Goal: Information Seeking & Learning: Learn about a topic

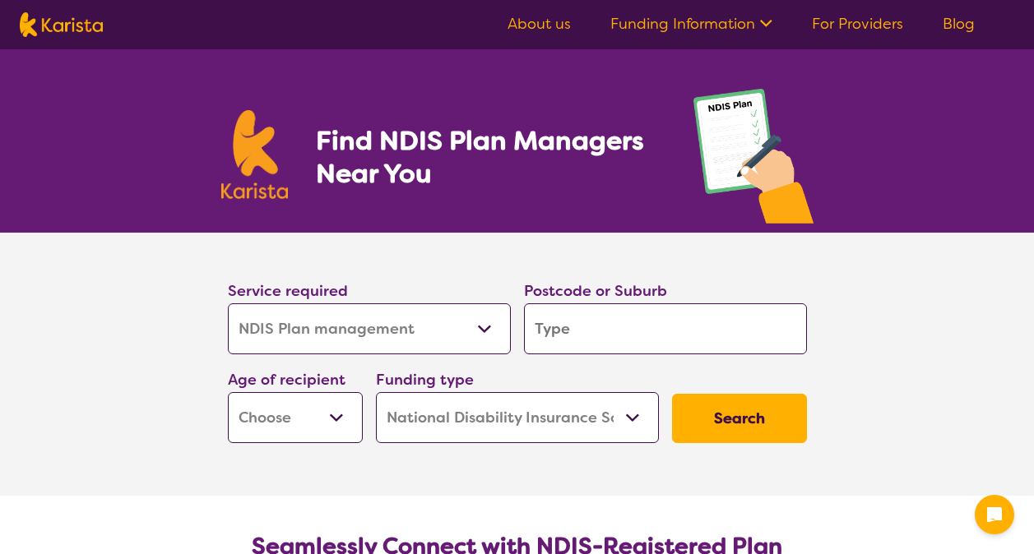
select select "NDIS Plan management"
select select "NDIS"
select select "NDIS Plan management"
select select "NDIS"
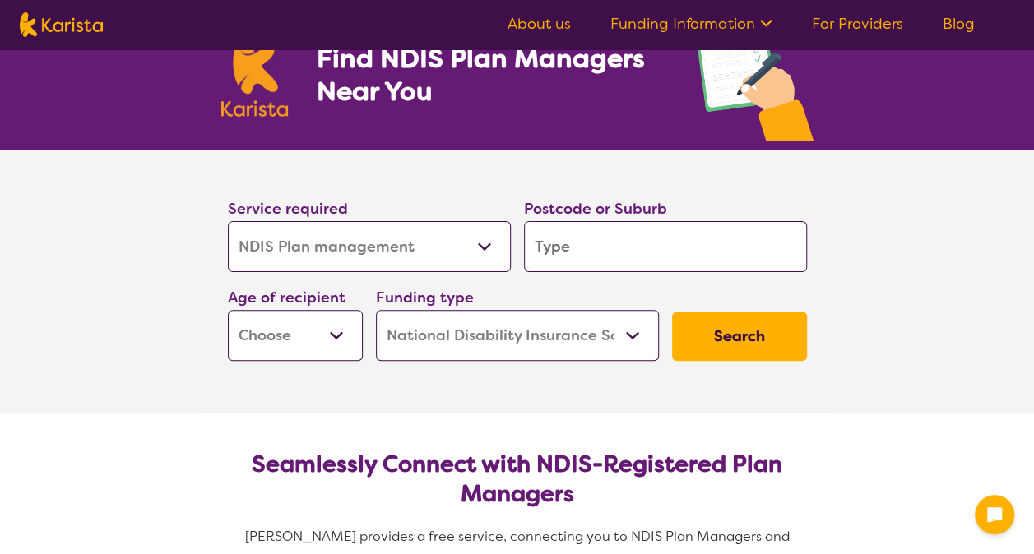
click at [594, 252] on input "search" at bounding box center [665, 246] width 283 height 51
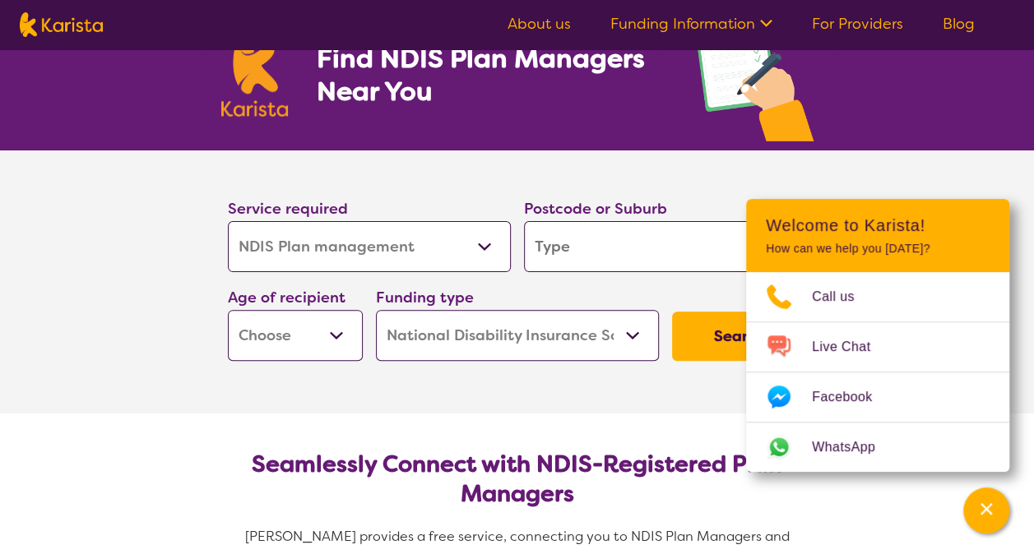
type input "M"
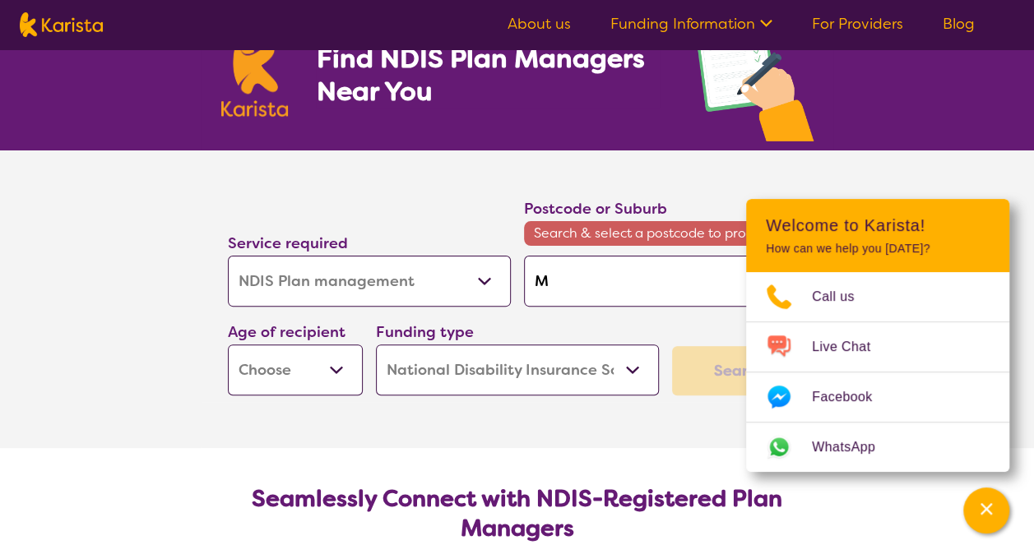
type input "ME"
type input "M"
type input "Me"
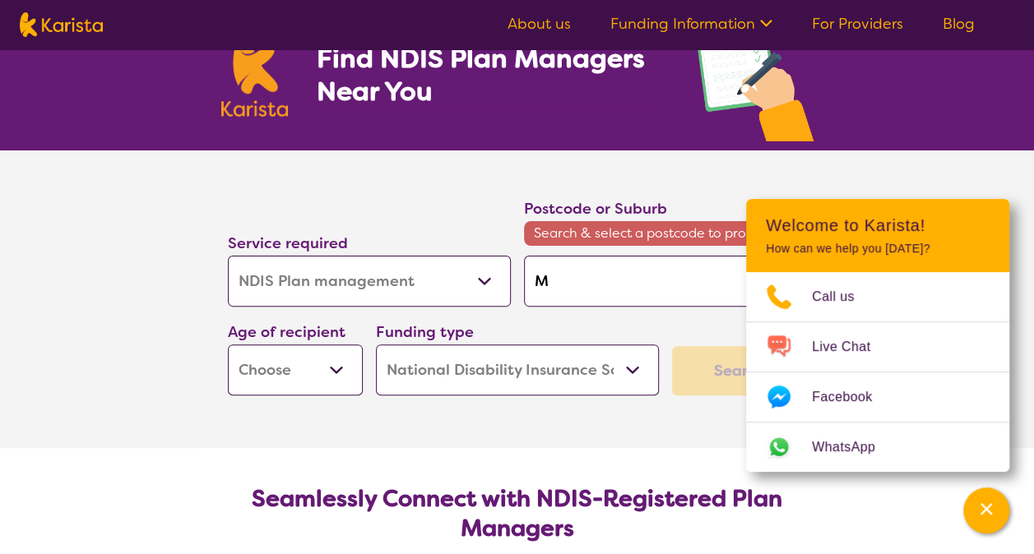
type input "Me"
type input "[PERSON_NAME]"
type input "Melt"
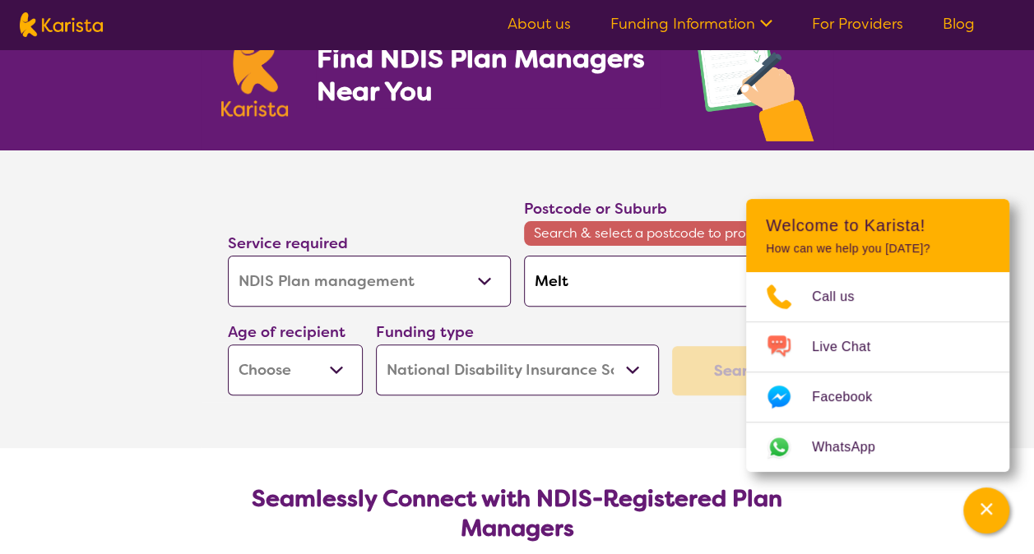
type input "Melto"
type input "[PERSON_NAME]"
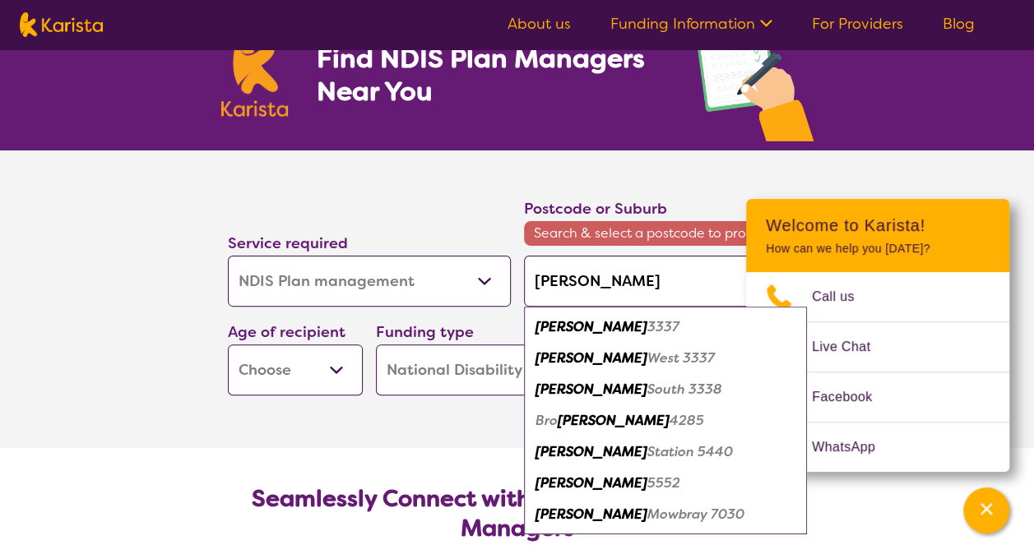
click at [647, 329] on em "3337" at bounding box center [663, 326] width 32 height 17
type input "3337"
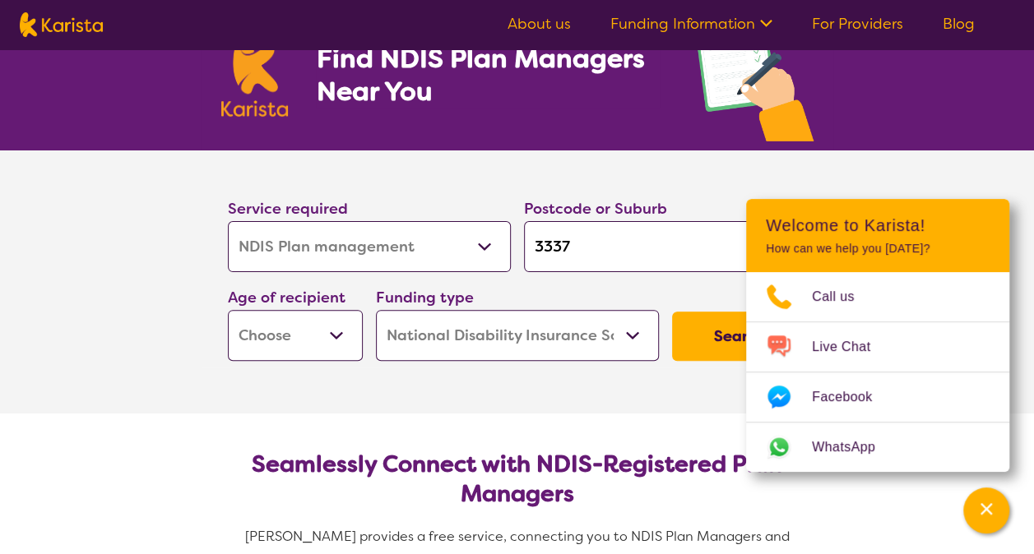
click at [345, 331] on select "Early Childhood - 0 to 9 Child - 10 to 11 Adolescent - 12 to 17 Adult - 18 to 6…" at bounding box center [295, 335] width 135 height 51
select select "EC"
click at [228, 310] on select "Early Childhood - 0 to 9 Child - 10 to 11 Adolescent - 12 to 17 Adult - 18 to 6…" at bounding box center [295, 335] width 135 height 51
select select "EC"
click at [704, 335] on button "Search" at bounding box center [739, 336] width 135 height 49
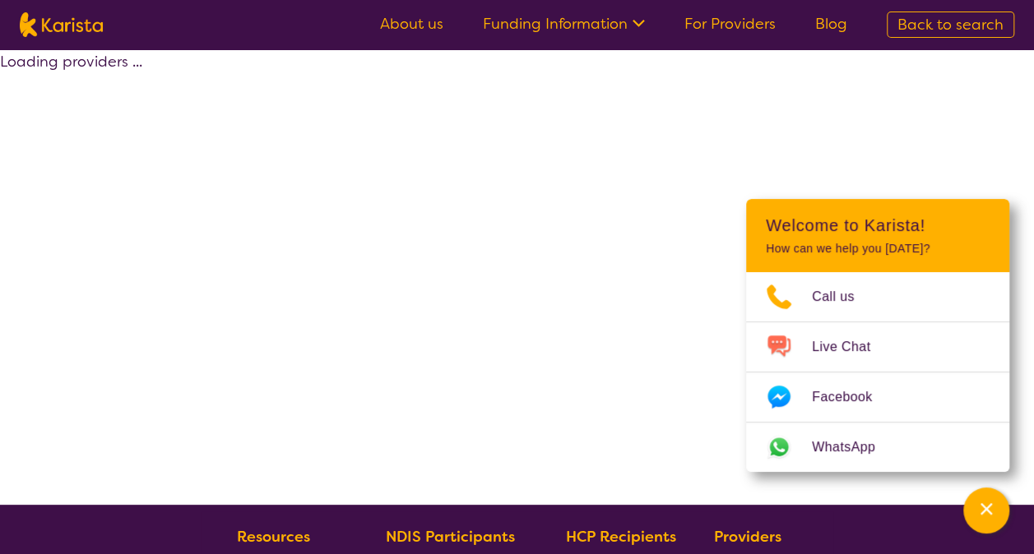
select select "by_score"
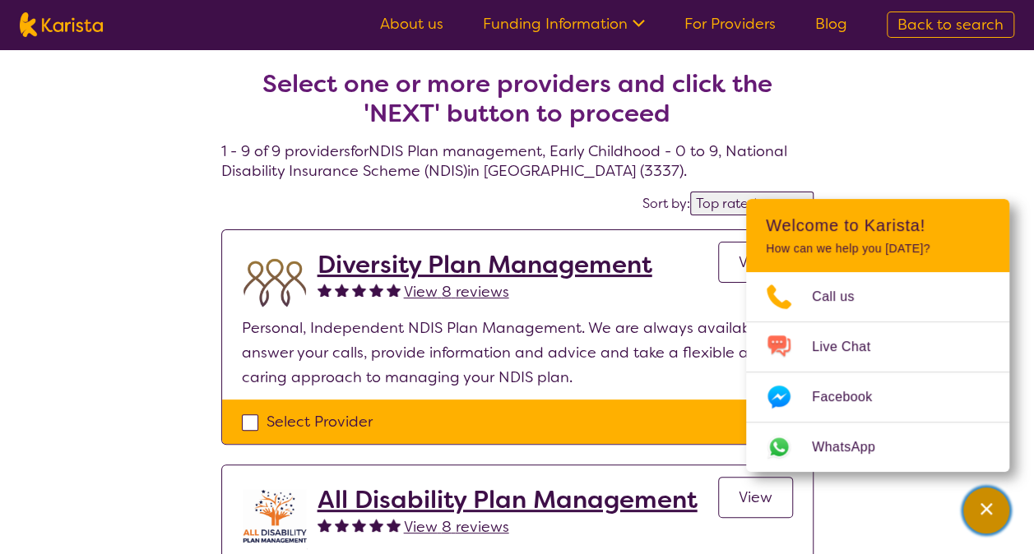
click at [987, 501] on icon "Channel Menu" at bounding box center [986, 509] width 16 height 16
